Goal: Transaction & Acquisition: Purchase product/service

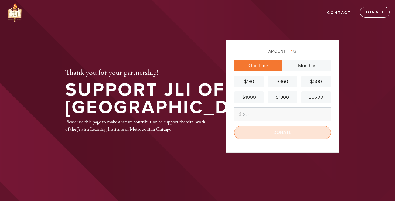
type input "558"
click at [282, 132] on input "Donate" at bounding box center [282, 132] width 97 height 13
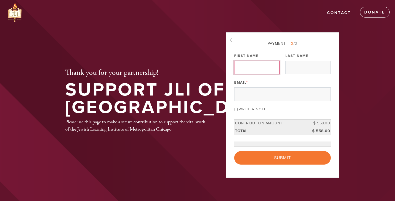
click at [254, 67] on input "First Name" at bounding box center [256, 67] width 45 height 13
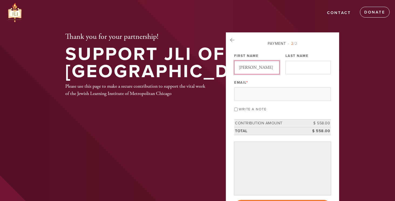
type input "Jeffry"
click at [301, 66] on input "Last Name" at bounding box center [307, 67] width 45 height 13
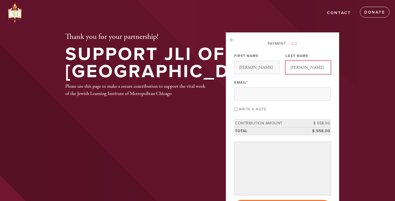
type input "Staiman"
click at [244, 67] on input "Jeffry" at bounding box center [256, 67] width 45 height 13
type input "Jeffery"
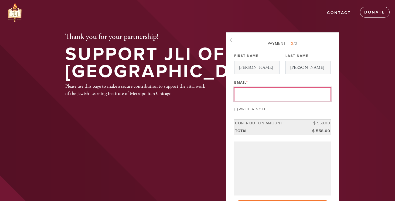
click at [279, 94] on input "Email *" at bounding box center [282, 93] width 97 height 13
paste input "mrstaiman@yahoo.com"
drag, startPoint x: 239, startPoint y: 93, endPoint x: 222, endPoint y: 96, distance: 17.2
click at [222, 96] on aside "Payment 2 /2 Payment Processor Pay Later Authorize.net JLI Chicago Stripe JLI R…" at bounding box center [282, 133] width 121 height 202
type input "mrstaiman@yahoo.com"
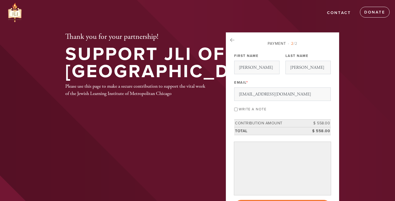
click at [370, 115] on header "Contact Donate Thank you for your partnership! Support JLI of Chicago Please us…" at bounding box center [197, 133] width 395 height 267
click at [279, 97] on input "mrstaiman@yahoo.com" at bounding box center [282, 93] width 97 height 13
click at [368, 105] on header "Contact Donate Thank you for your partnership! Support JLI of Chicago Please us…" at bounding box center [197, 133] width 395 height 267
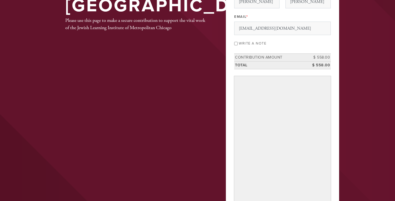
scroll to position [195, 0]
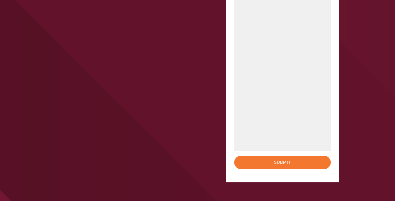
click at [347, 164] on header "Contact Donate Thank you for your partnership! Support JLI of Chicago Please us…" at bounding box center [197, 13] width 395 height 417
click at [360, 134] on header "Contact Donate Thank you for your partnership! Support JLI of Chicago Please us…" at bounding box center [197, 13] width 395 height 417
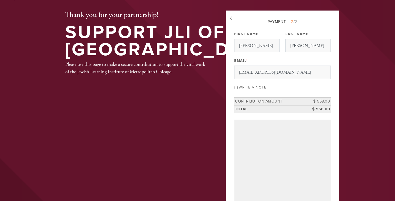
scroll to position [176, 0]
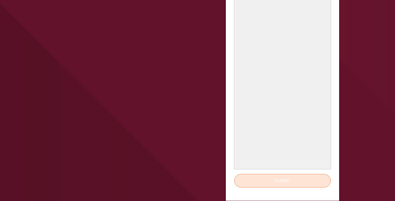
click at [279, 177] on input "Submit" at bounding box center [282, 180] width 97 height 13
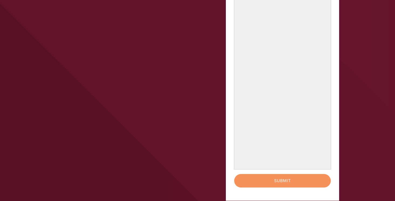
scroll to position [140, 0]
